Goal: Task Accomplishment & Management: Manage account settings

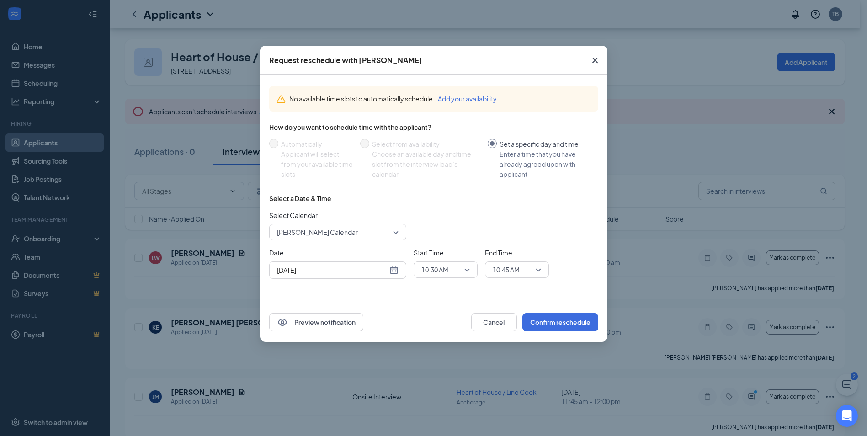
scroll to position [37, 0]
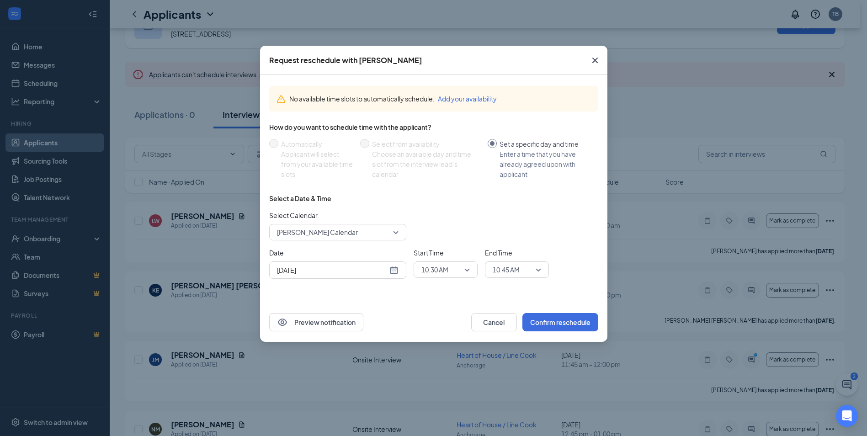
click at [598, 55] on icon "Cross" at bounding box center [594, 60] width 11 height 11
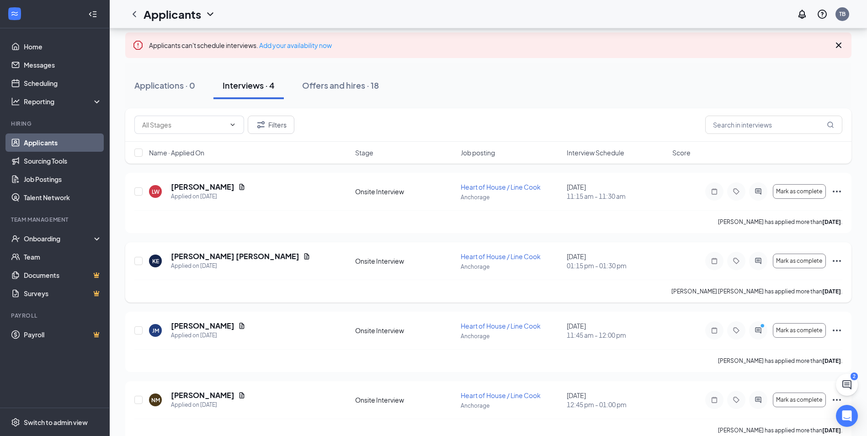
scroll to position [83, 0]
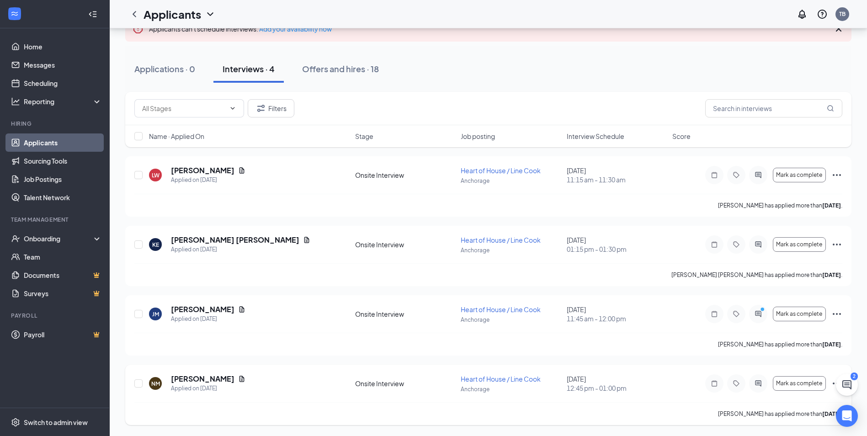
click at [652, 410] on div "[PERSON_NAME] has applied more than [DATE] ." at bounding box center [488, 413] width 708 height 23
click at [837, 312] on icon "Ellipses" at bounding box center [836, 313] width 11 height 11
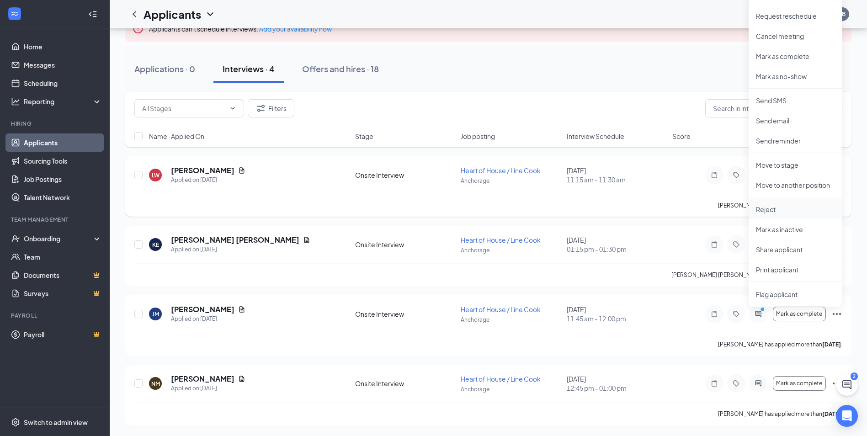
click at [772, 208] on p "Reject" at bounding box center [795, 209] width 79 height 9
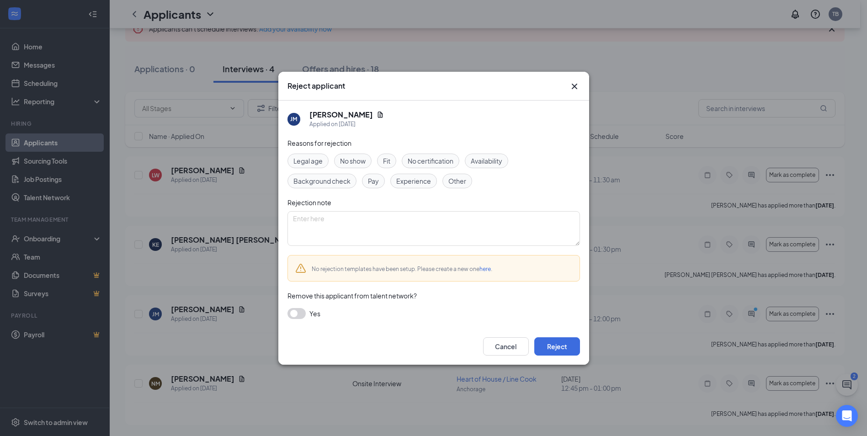
click at [357, 163] on span "No show" at bounding box center [353, 161] width 26 height 10
click at [558, 349] on button "Reject" at bounding box center [557, 346] width 46 height 18
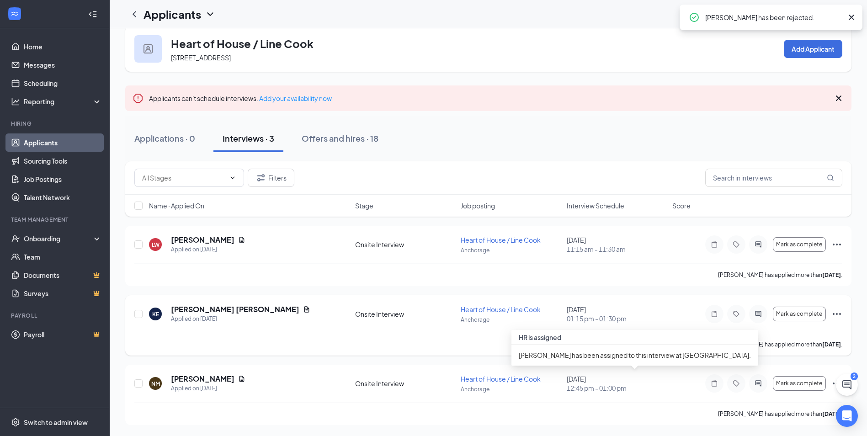
scroll to position [13, 0]
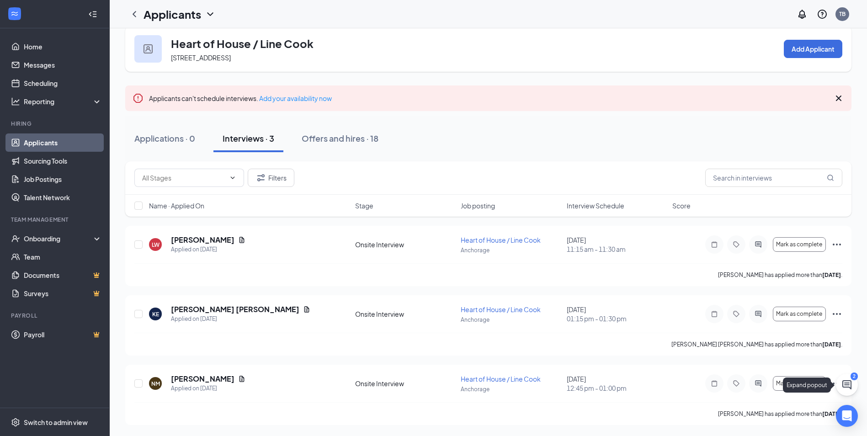
click at [834, 386] on div "Expand popout" at bounding box center [809, 384] width 52 height 15
click at [845, 383] on icon "ChatActive" at bounding box center [846, 384] width 9 height 9
click at [841, 381] on icon "Ellipses" at bounding box center [836, 383] width 11 height 11
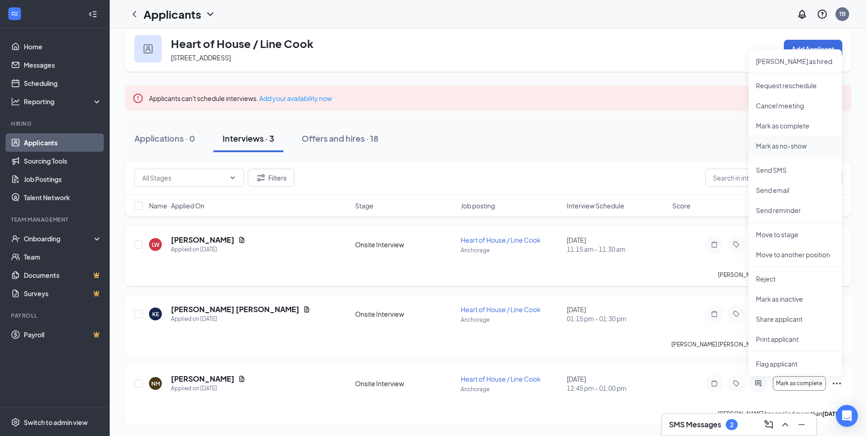
click at [783, 148] on p "Mark as no-show" at bounding box center [795, 145] width 79 height 9
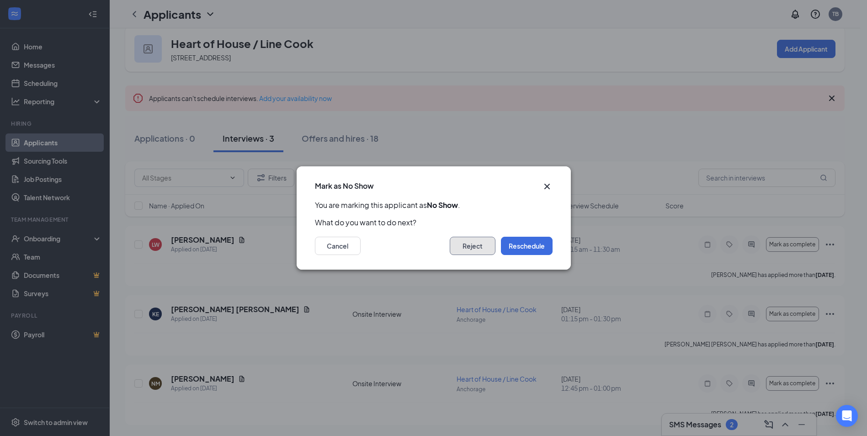
click at [484, 244] on button "Reject" at bounding box center [473, 246] width 46 height 18
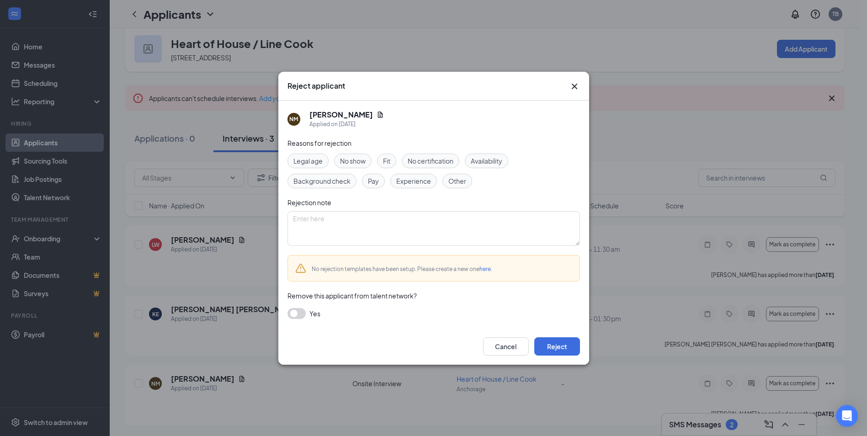
click at [349, 159] on span "No show" at bounding box center [353, 161] width 26 height 10
click at [548, 344] on button "Reject" at bounding box center [557, 346] width 46 height 18
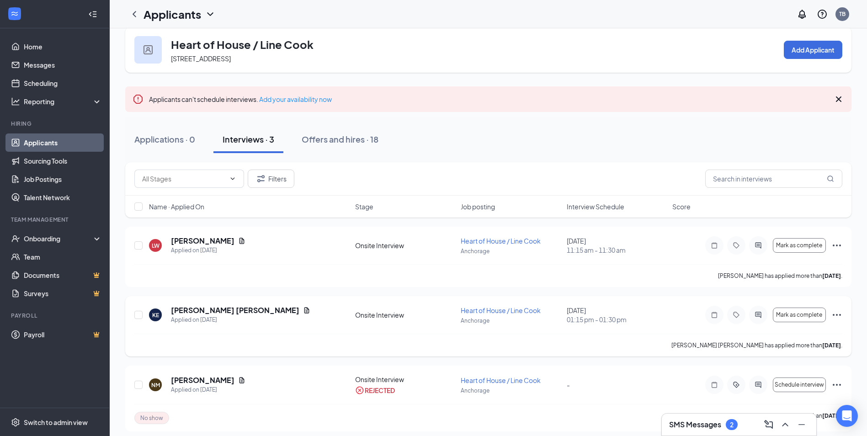
scroll to position [19, 0]
